Goal: Navigation & Orientation: Understand site structure

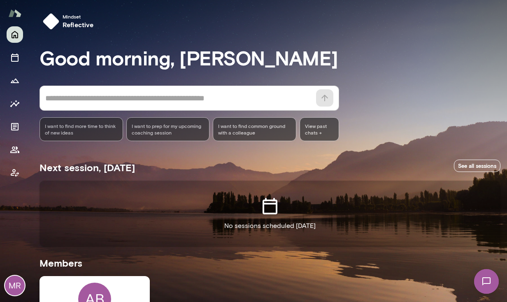
scroll to position [2, 0]
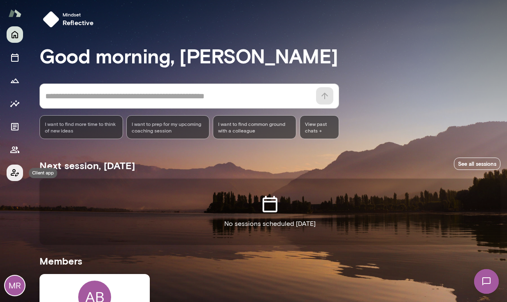
click at [17, 172] on icon "Client app" at bounding box center [15, 173] width 10 height 10
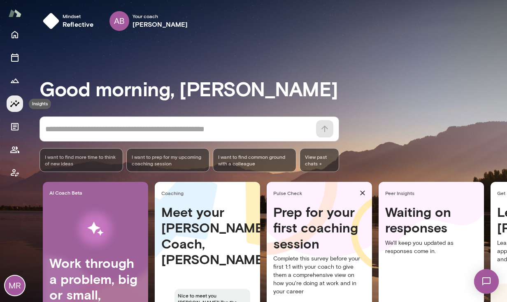
click at [19, 102] on icon "Insights" at bounding box center [15, 104] width 10 height 10
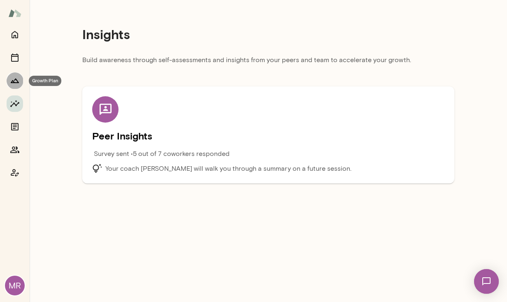
click at [16, 81] on icon "Growth Plan" at bounding box center [15, 81] width 10 height 10
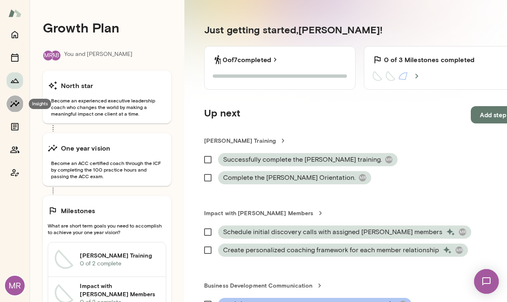
click at [16, 105] on icon "Insights" at bounding box center [14, 103] width 9 height 7
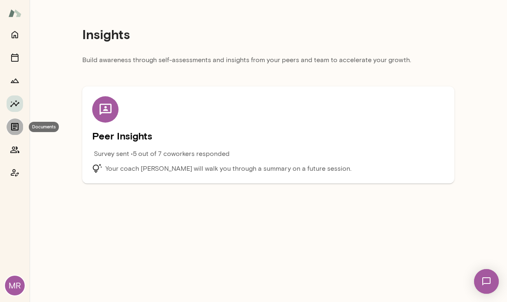
click at [16, 128] on icon "Documents" at bounding box center [15, 127] width 10 height 10
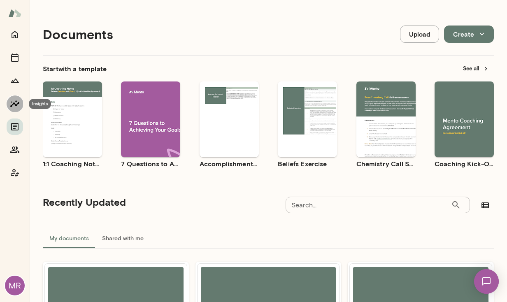
click at [16, 104] on icon "Insights" at bounding box center [15, 104] width 10 height 10
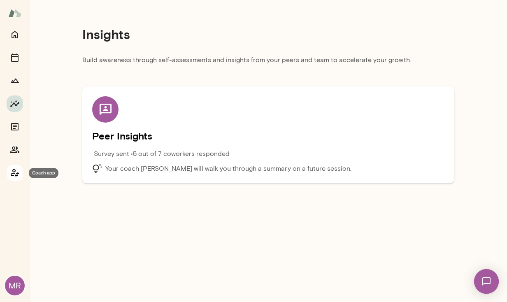
click at [15, 172] on icon "Coach app" at bounding box center [15, 173] width 10 height 10
